Goal: Task Accomplishment & Management: Complete application form

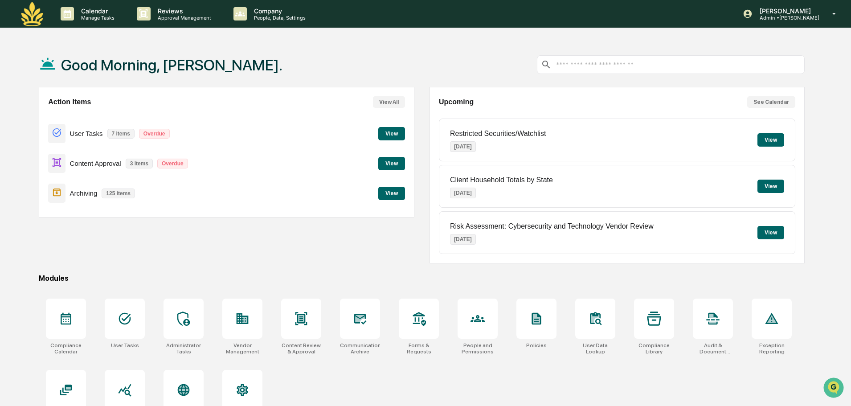
click at [396, 165] on button "View" at bounding box center [391, 163] width 27 height 13
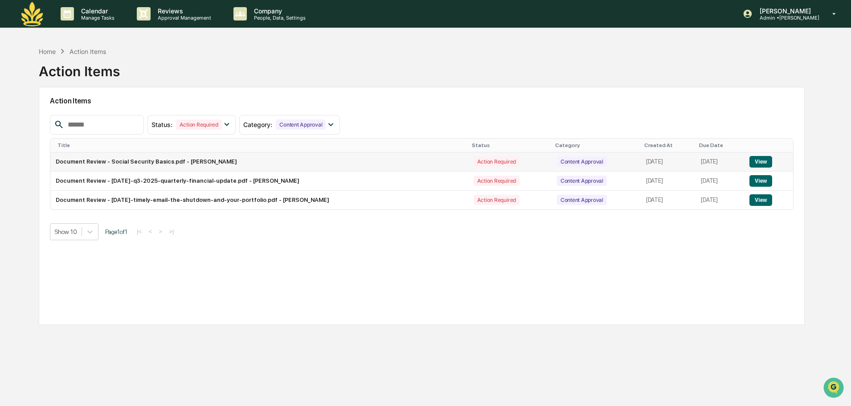
click at [765, 163] on button "View" at bounding box center [760, 162] width 23 height 12
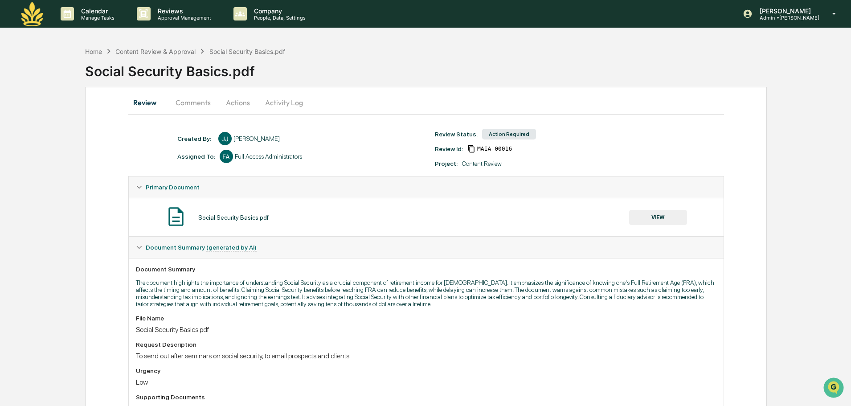
click at [244, 104] on button "Actions" at bounding box center [238, 102] width 40 height 21
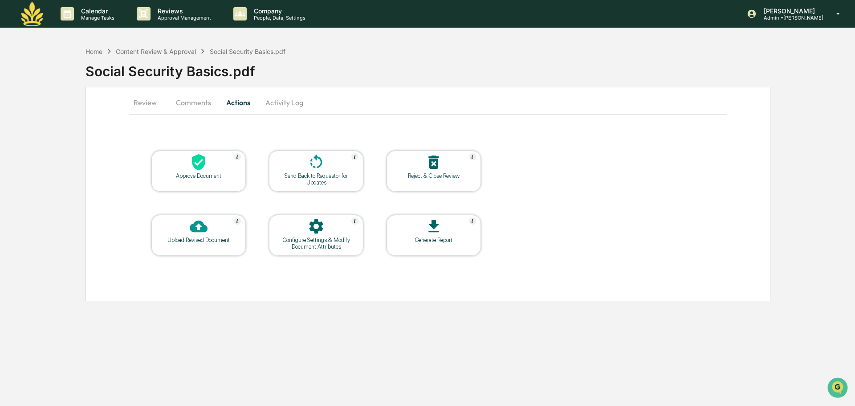
click at [199, 164] on icon at bounding box center [198, 162] width 13 height 16
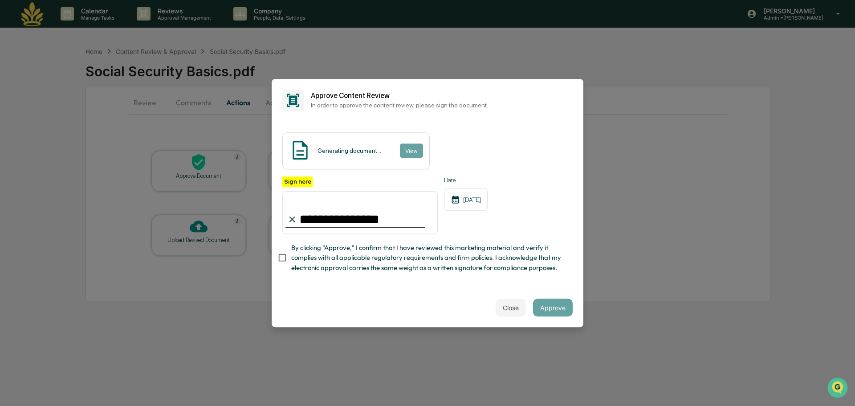
type input "**********"
click at [560, 307] on button "Approve" at bounding box center [553, 307] width 40 height 18
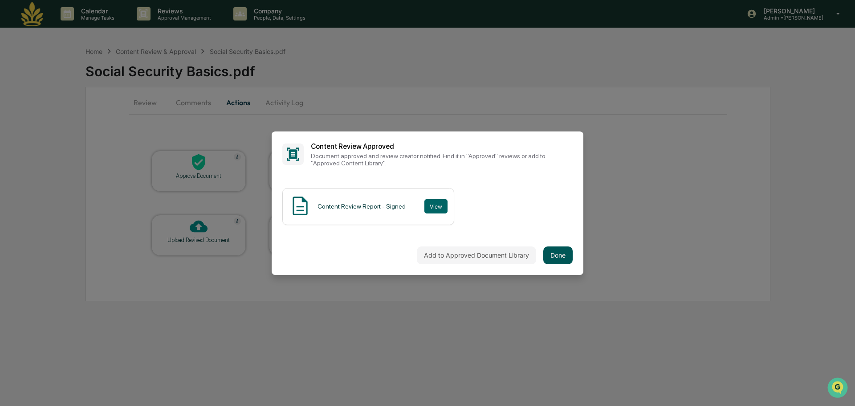
click at [564, 255] on button "Done" at bounding box center [557, 255] width 29 height 18
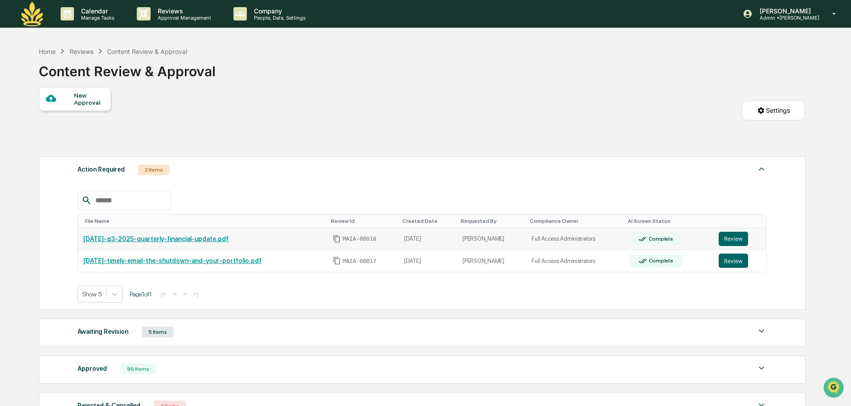
click at [216, 238] on link "[DATE]-q3-2025-quarterly-financial-update.pdf" at bounding box center [155, 238] width 145 height 7
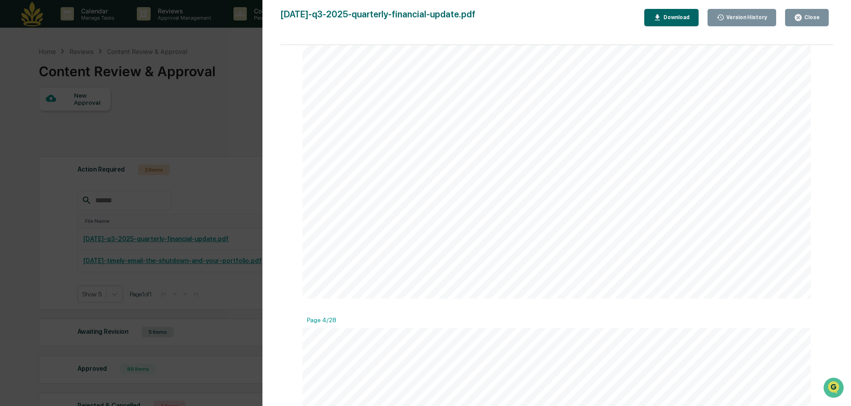
scroll to position [1826, 0]
click at [811, 14] on div "Close" at bounding box center [807, 17] width 26 height 8
click at [817, 19] on div "Close" at bounding box center [810, 17] width 17 height 6
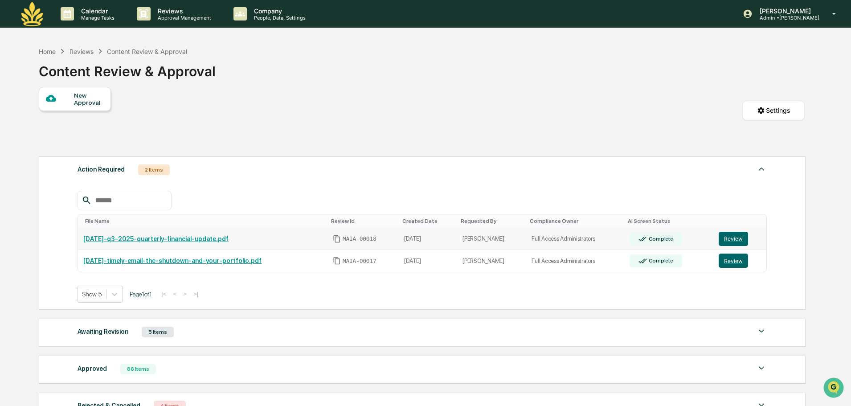
click at [173, 240] on link "[DATE]-q3-2025-quarterly-financial-update.pdf" at bounding box center [155, 238] width 145 height 7
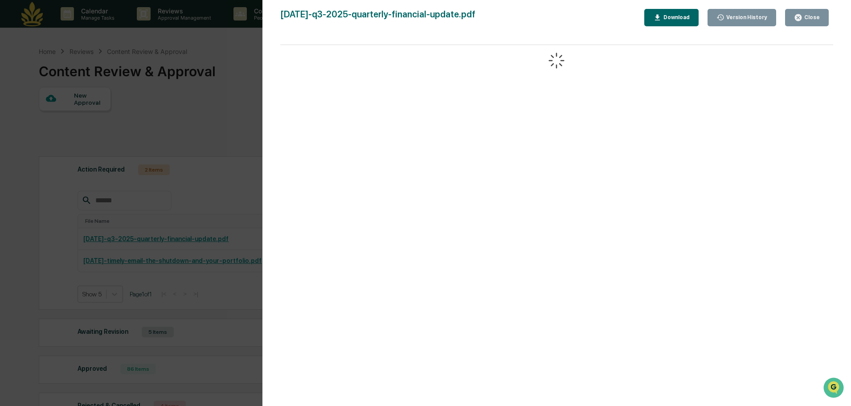
click at [224, 110] on div "Version History [DATE] 04:05 PM [PERSON_NAME][GEOGRAPHIC_DATA] [DATE]-q3-2025-q…" at bounding box center [425, 203] width 851 height 406
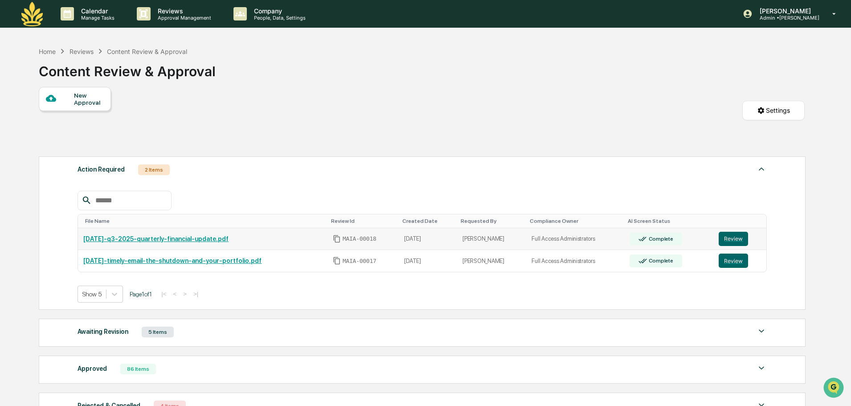
click at [433, 238] on td "[DATE]" at bounding box center [428, 239] width 58 height 22
click at [724, 240] on button "Review" at bounding box center [732, 239] width 29 height 14
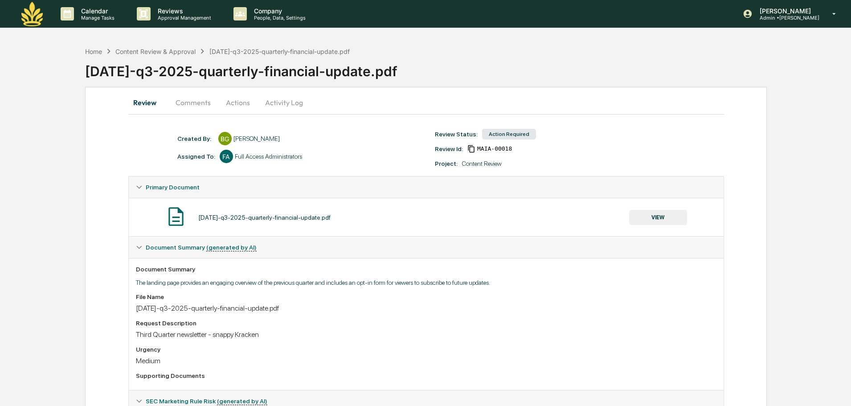
click at [241, 104] on button "Actions" at bounding box center [238, 102] width 40 height 21
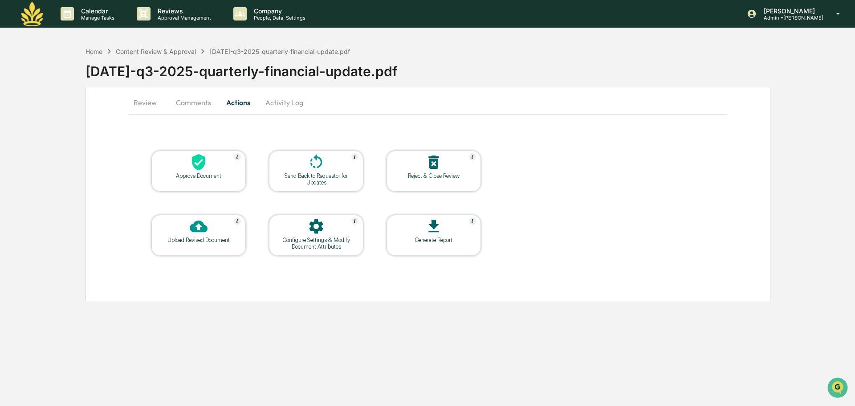
click at [201, 174] on div "Approve Document" at bounding box center [199, 175] width 80 height 7
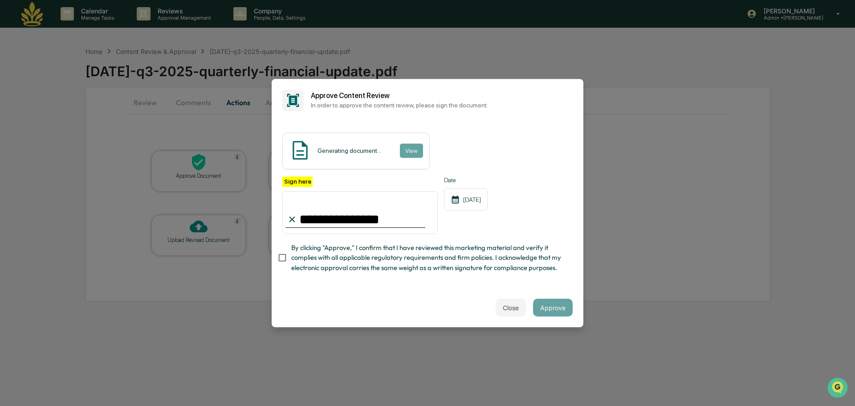
type input "**********"
click at [558, 313] on button "Approve" at bounding box center [553, 307] width 40 height 18
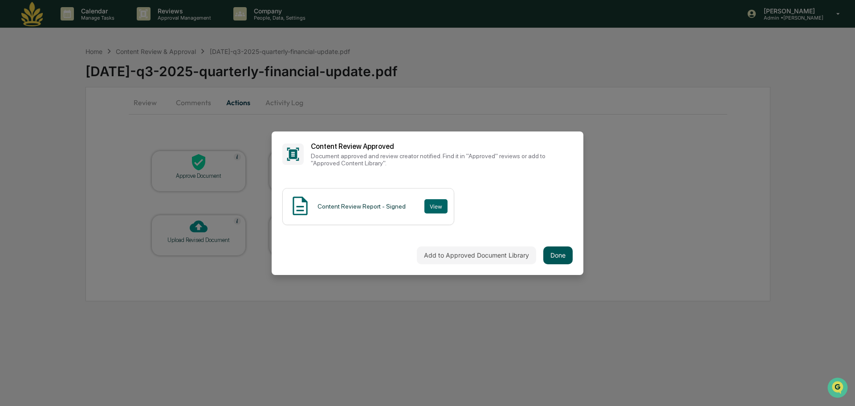
click at [553, 258] on button "Done" at bounding box center [557, 255] width 29 height 18
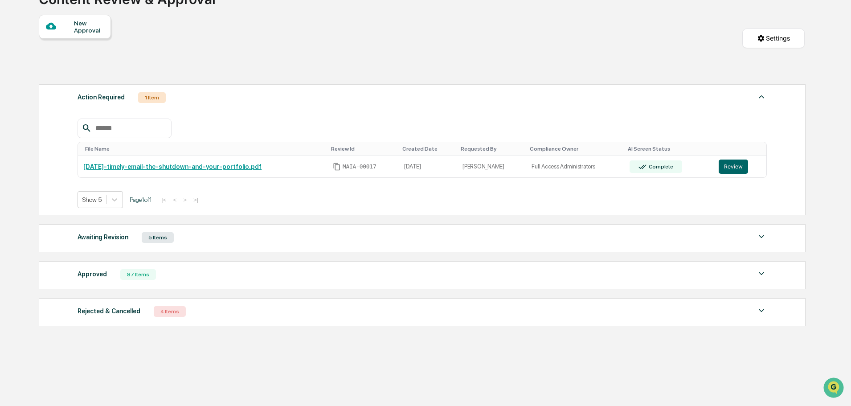
scroll to position [73, 0]
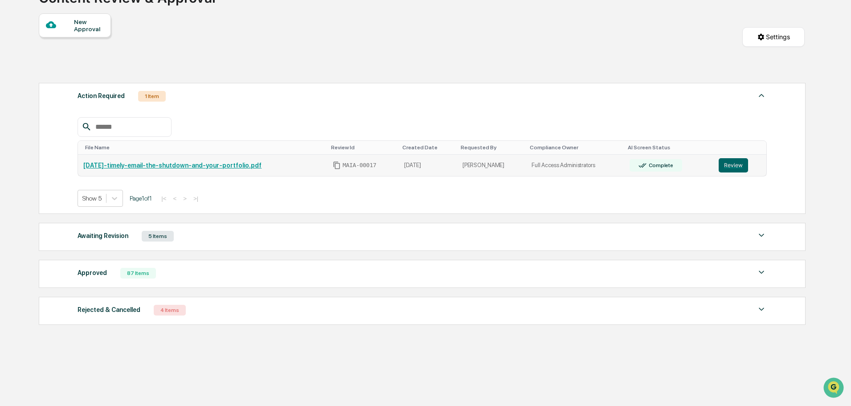
click at [231, 166] on link "[DATE]-timely-email-the-shutdown-and-your-portfolio.pdf" at bounding box center [172, 165] width 178 height 7
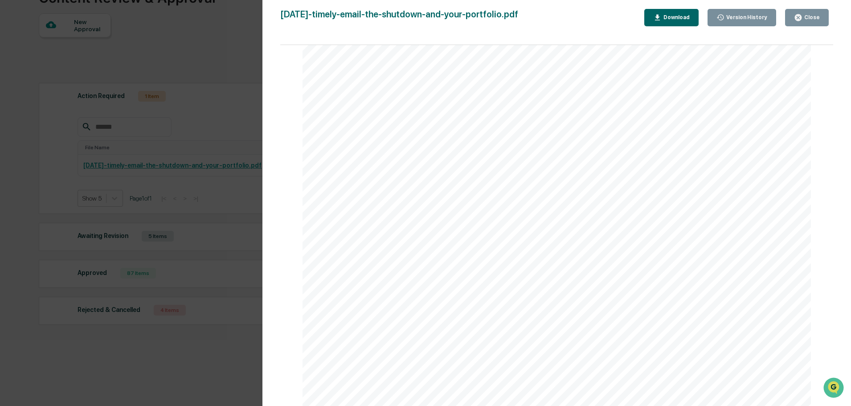
scroll to position [1559, 0]
click at [203, 95] on div "Version History 10/13/2025, 04:04 PM Barbara Field-Gilroy 10.13.25-timely-email…" at bounding box center [425, 203] width 851 height 406
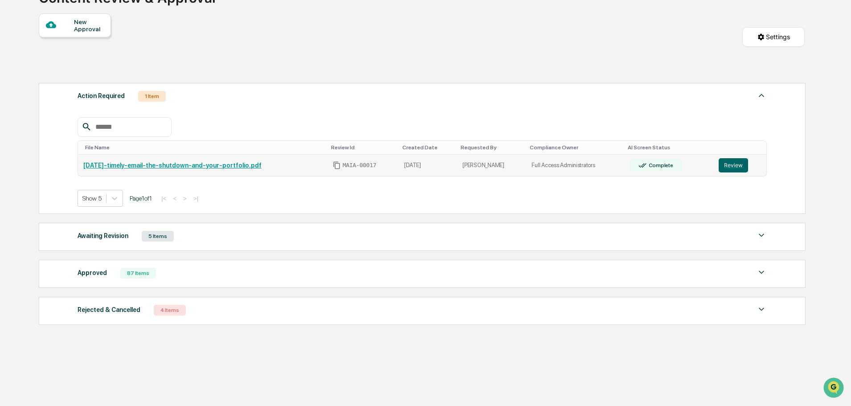
drag, startPoint x: 729, startPoint y: 164, endPoint x: 706, endPoint y: 166, distance: 23.6
click at [730, 164] on button "Review" at bounding box center [732, 165] width 29 height 14
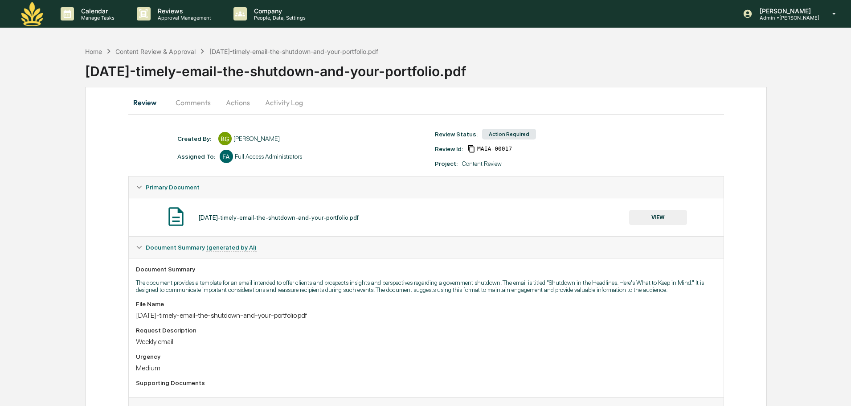
click at [243, 103] on button "Actions" at bounding box center [238, 102] width 40 height 21
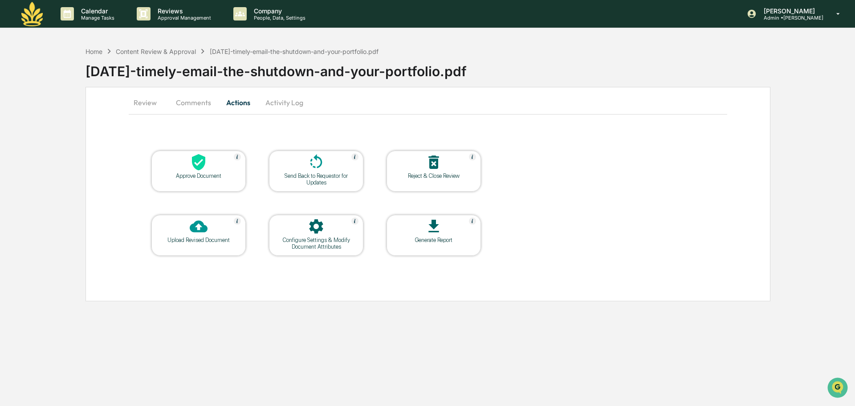
click at [220, 169] on div at bounding box center [198, 162] width 89 height 19
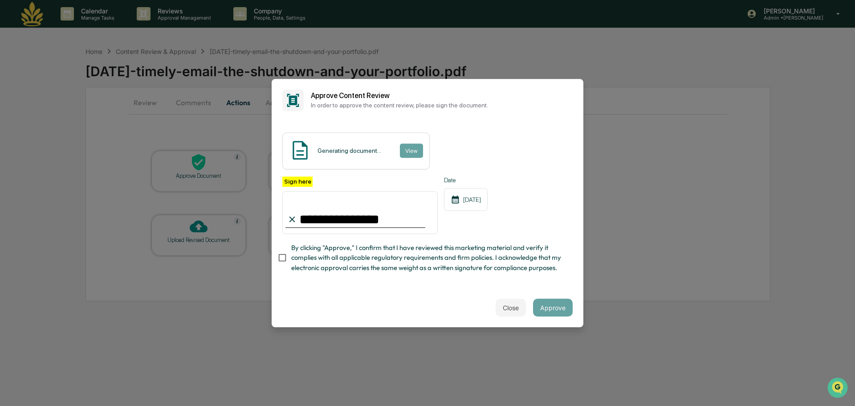
type input "**********"
click at [561, 309] on button "Approve" at bounding box center [553, 307] width 40 height 18
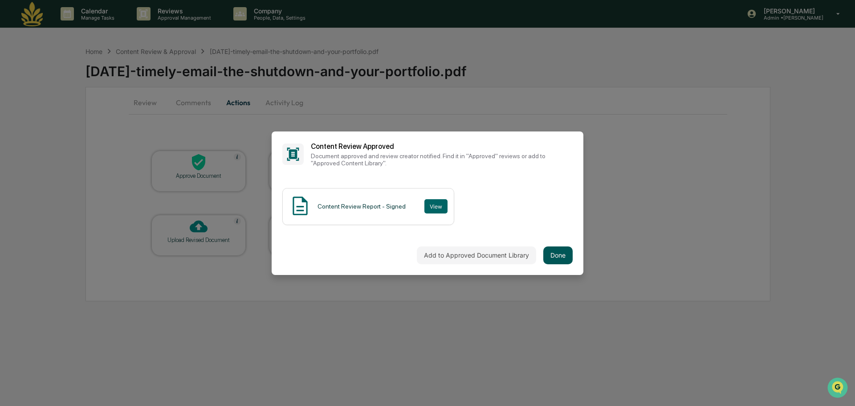
click at [545, 257] on button "Done" at bounding box center [557, 255] width 29 height 18
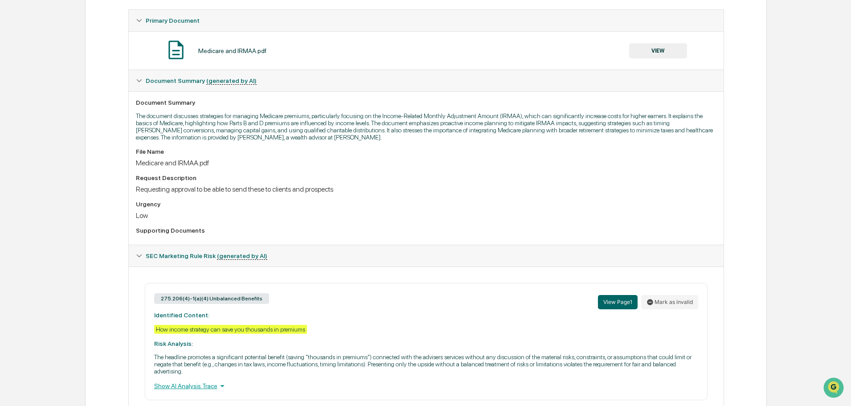
scroll to position [178, 0]
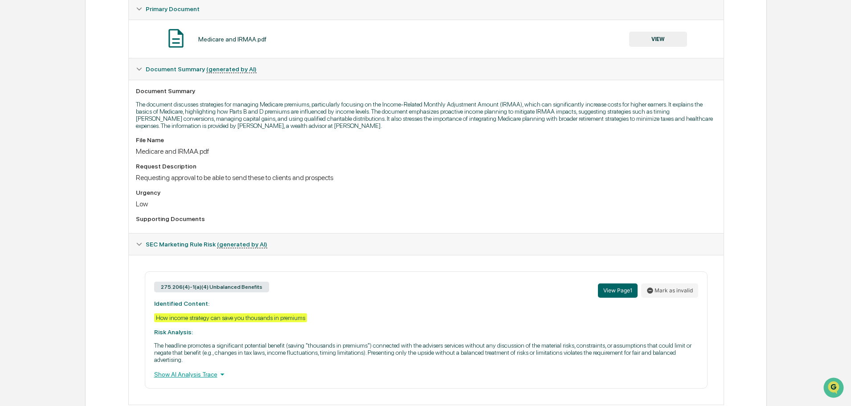
click at [645, 36] on button "VIEW" at bounding box center [658, 39] width 58 height 15
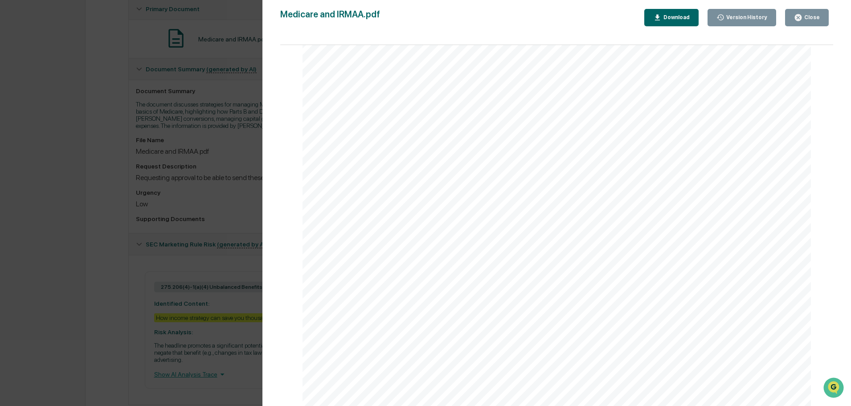
scroll to position [223, 0]
click at [241, 199] on div "Version History 10/13/2025, 04:58 PM Jon Jarboe Medicare and IRMAA.pdf Close Ve…" at bounding box center [425, 203] width 851 height 406
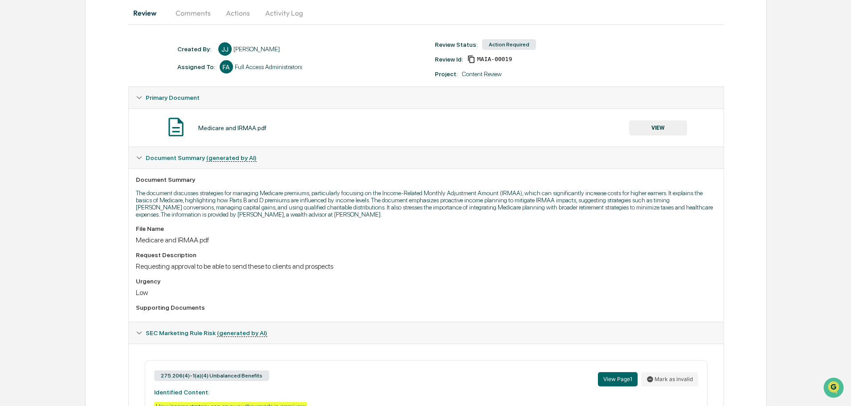
scroll to position [0, 0]
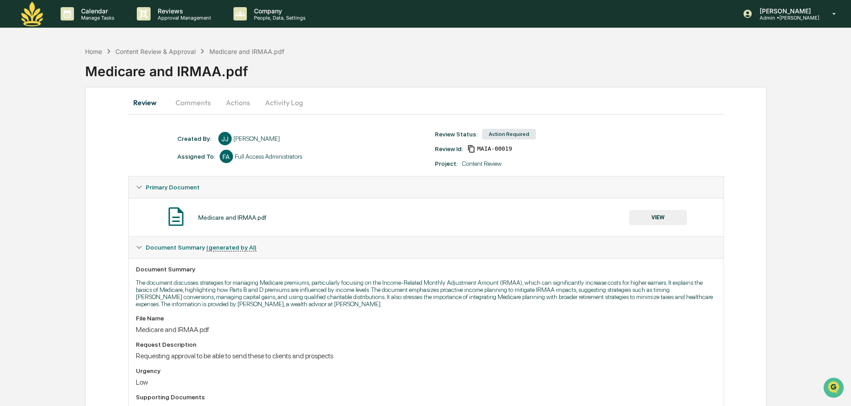
click at [253, 103] on button "Actions" at bounding box center [238, 102] width 40 height 21
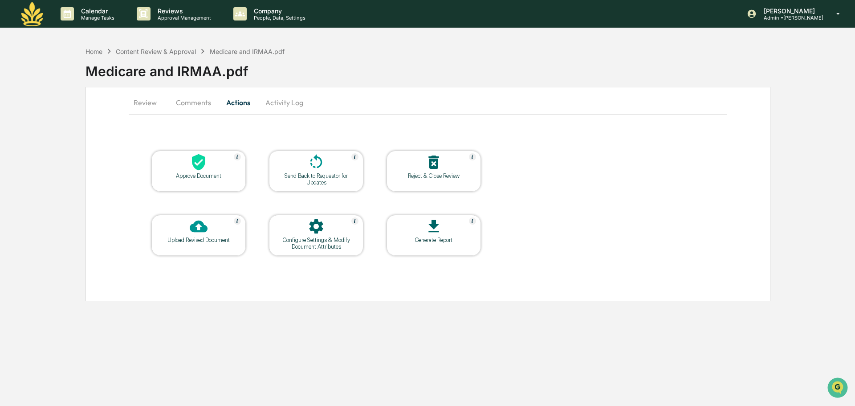
click at [210, 175] on div "Approve Document" at bounding box center [199, 175] width 80 height 7
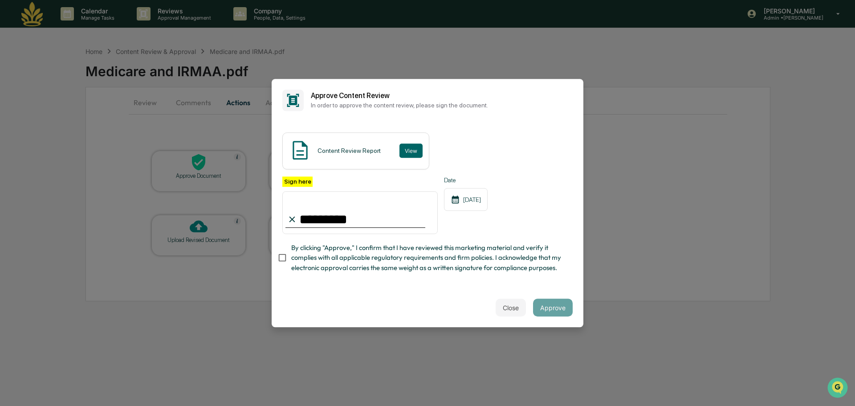
type input "**********"
click at [547, 310] on button "Approve" at bounding box center [553, 307] width 40 height 18
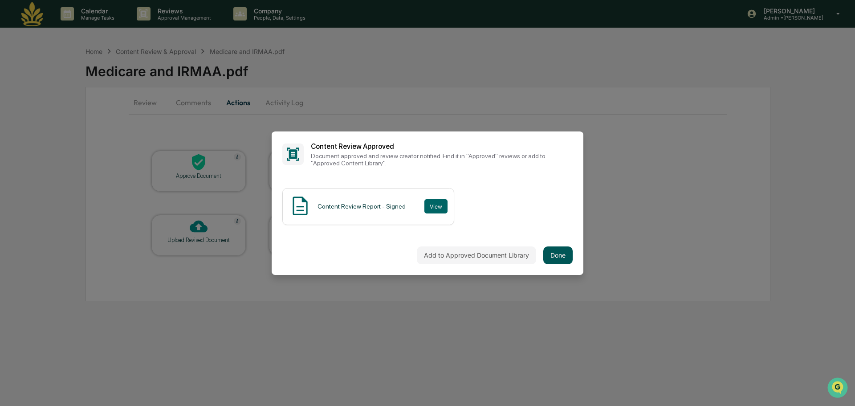
click at [555, 254] on button "Done" at bounding box center [557, 255] width 29 height 18
